Goal: Navigation & Orientation: Find specific page/section

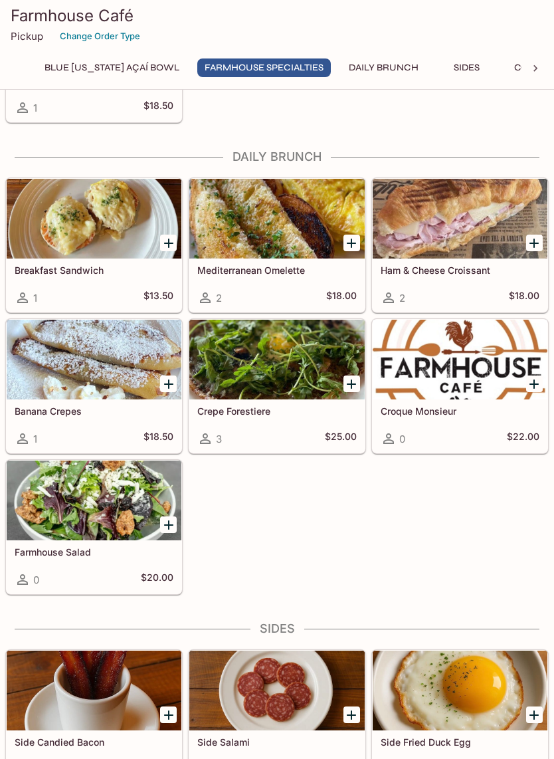
scroll to position [549, 0]
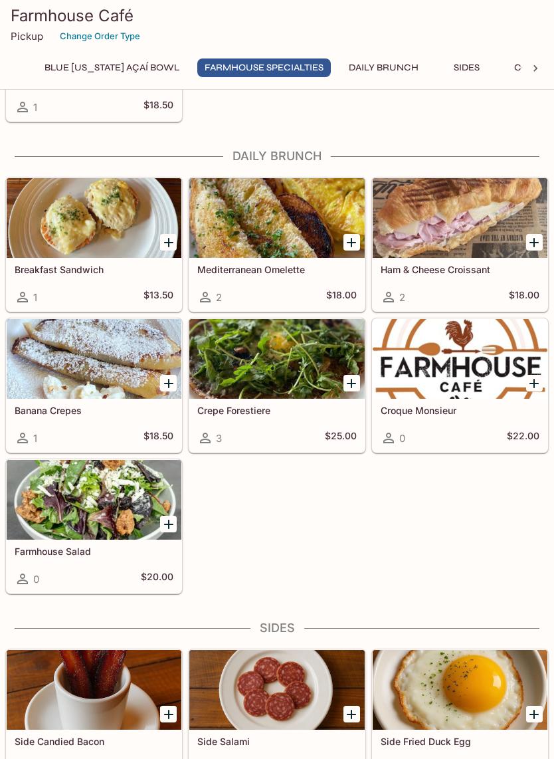
click at [279, 353] on div at bounding box center [276, 359] width 175 height 80
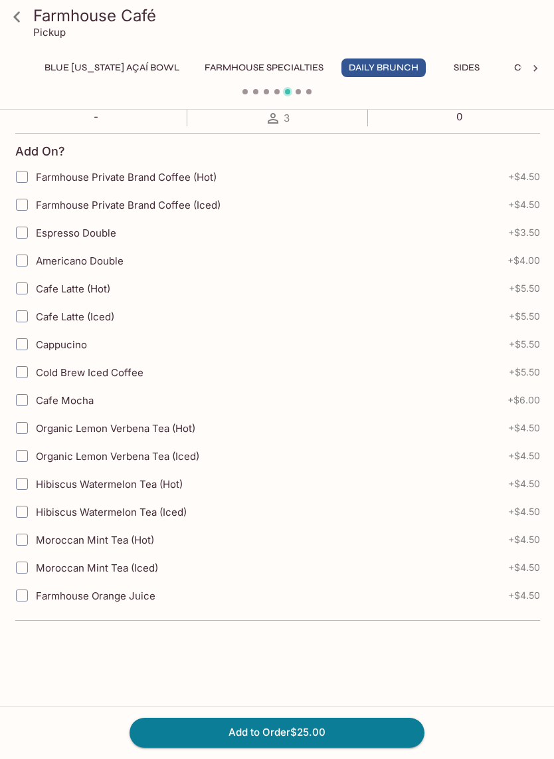
scroll to position [265, 0]
click at [276, 61] on button "Farmhouse Specialties" at bounding box center [264, 67] width 134 height 19
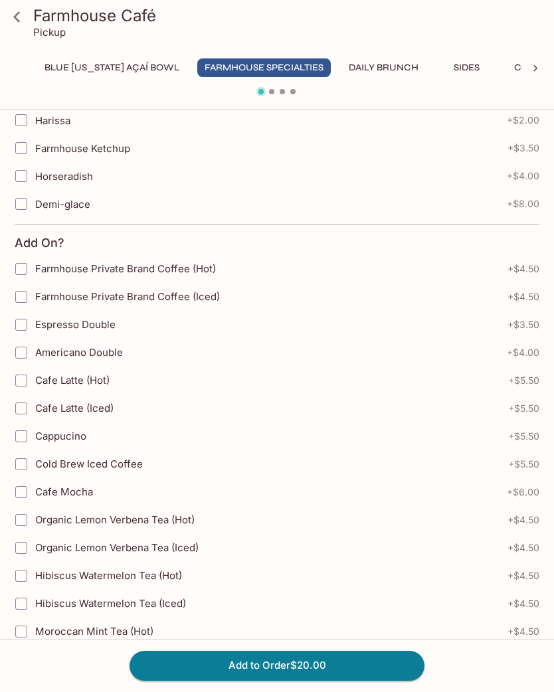
scroll to position [0, 0]
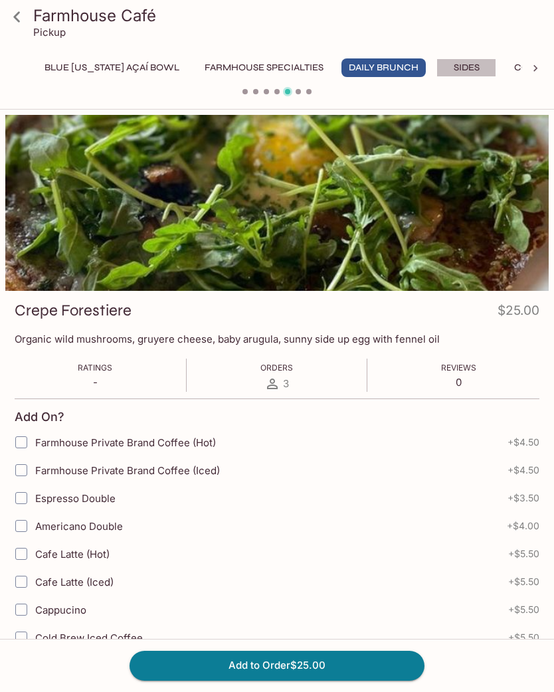
click at [446, 61] on button "Sides" at bounding box center [467, 67] width 60 height 19
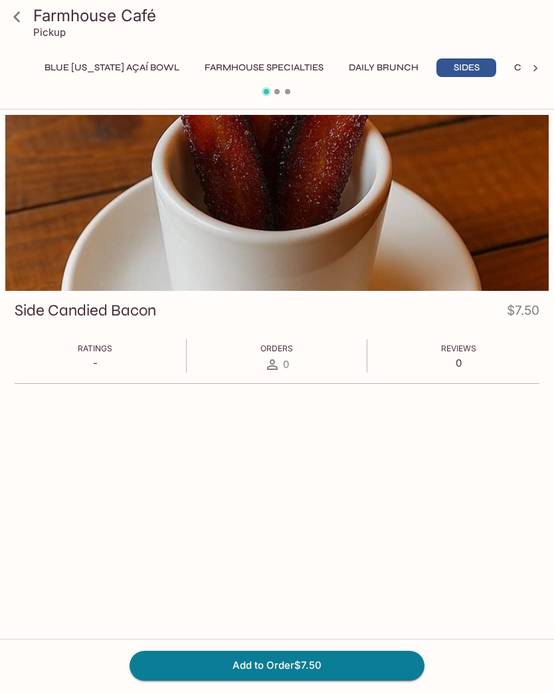
click at [286, 68] on button "Farmhouse Specialties" at bounding box center [264, 67] width 134 height 19
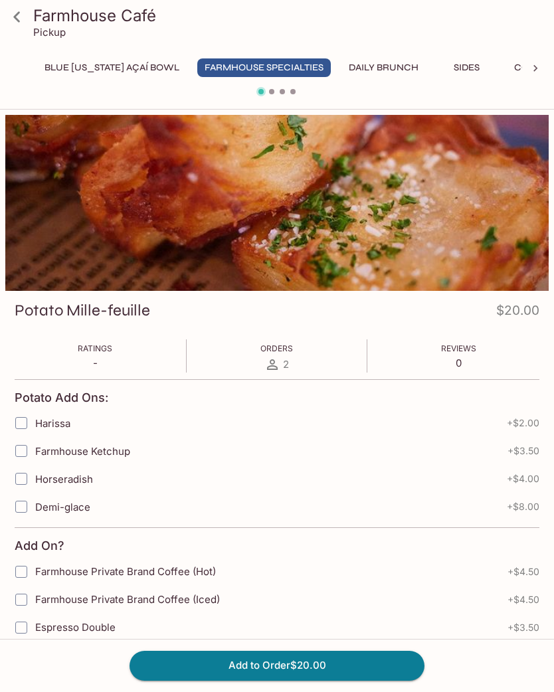
click at [372, 68] on button "Daily Brunch" at bounding box center [384, 67] width 84 height 19
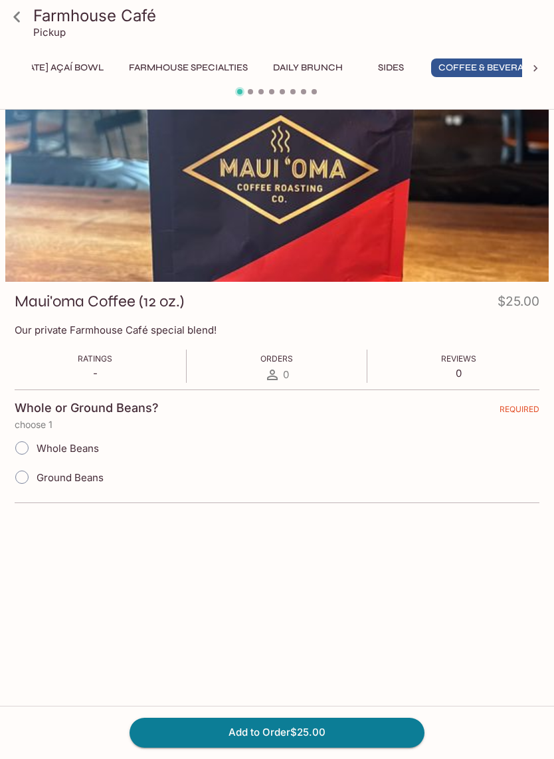
scroll to position [0, 86]
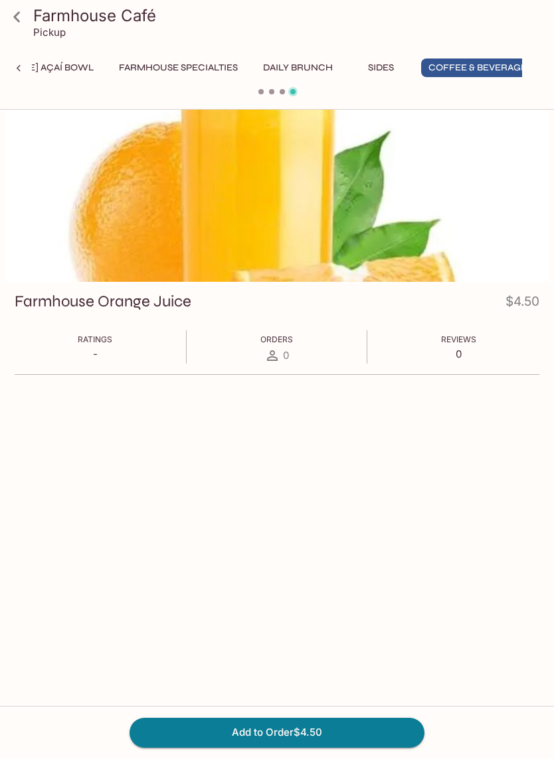
click at [29, 6] on link at bounding box center [16, 16] width 33 height 33
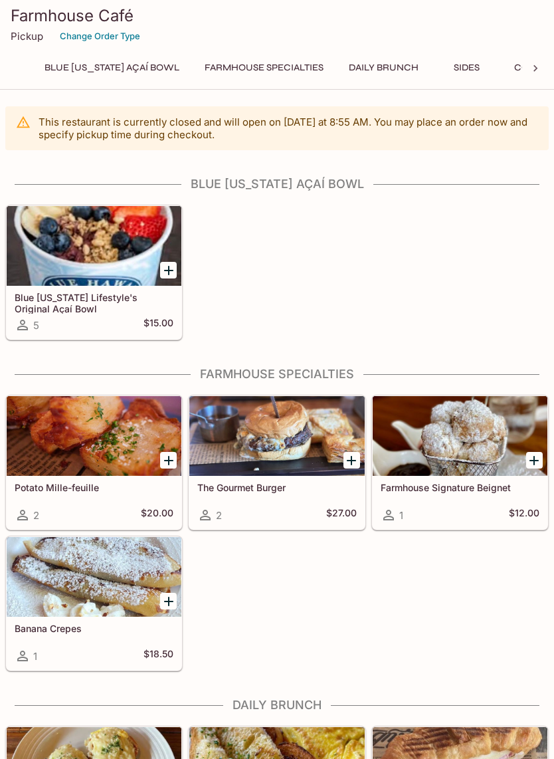
click at [33, 2] on div "Farmhouse Café Pickup Change Order Type" at bounding box center [277, 26] width 554 height 53
click at [23, 11] on h3 "Farmhouse Café" at bounding box center [277, 15] width 533 height 21
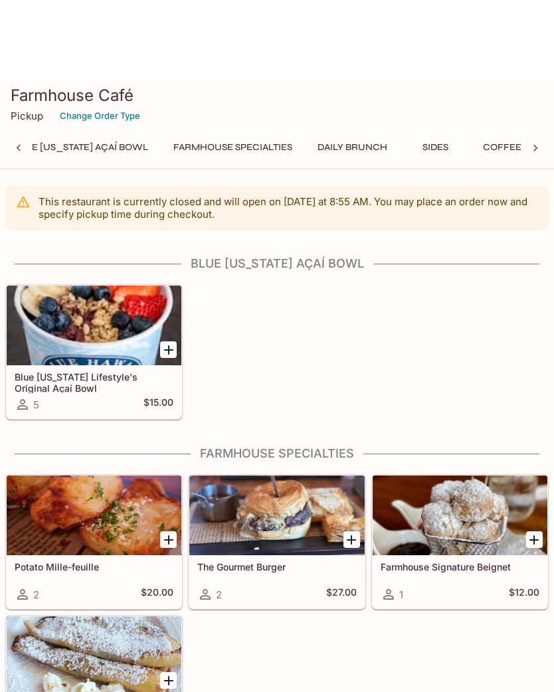
scroll to position [0, 5]
